Goal: Find specific page/section: Find specific page/section

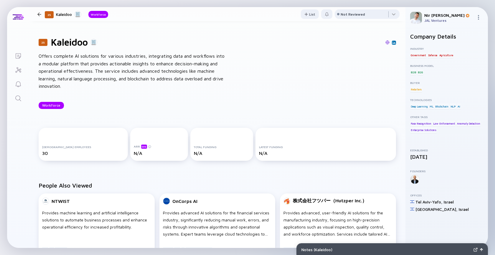
scroll to position [175, 0]
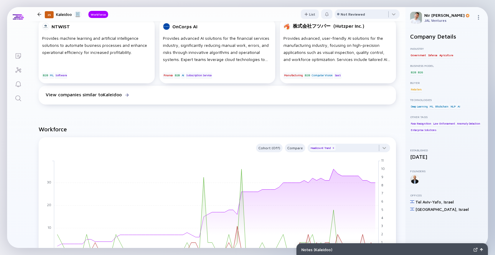
click at [21, 99] on icon "Search" at bounding box center [18, 98] width 7 height 7
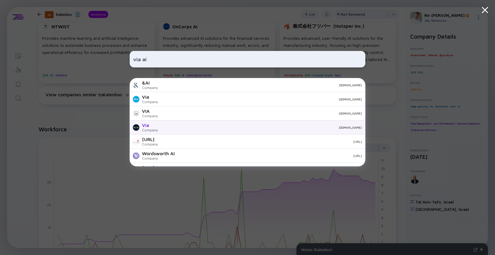
type input "via ai"
click at [178, 129] on div "Via Company [DOMAIN_NAME]" at bounding box center [248, 128] width 236 height 14
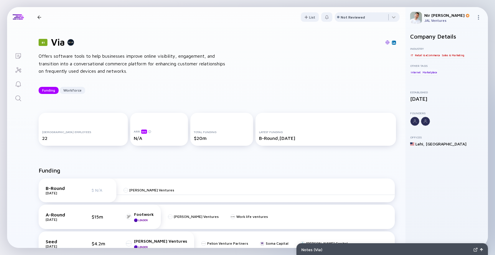
click at [17, 99] on icon "Search" at bounding box center [18, 98] width 7 height 7
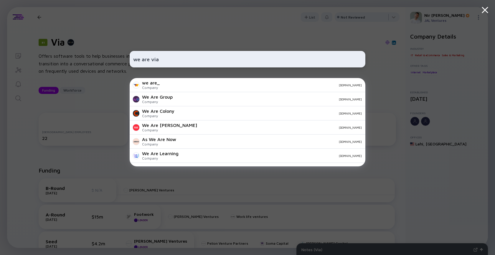
click at [146, 63] on input "we are via" at bounding box center [247, 59] width 229 height 11
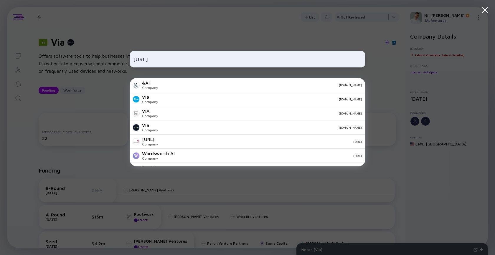
type input "[URL]"
click at [176, 41] on div "[URL] &AI Company [DOMAIN_NAME] Via Company [DOMAIN_NAME] VIA Company [DOMAIN_N…" at bounding box center [248, 127] width 236 height 255
